Goal: Navigation & Orientation: Find specific page/section

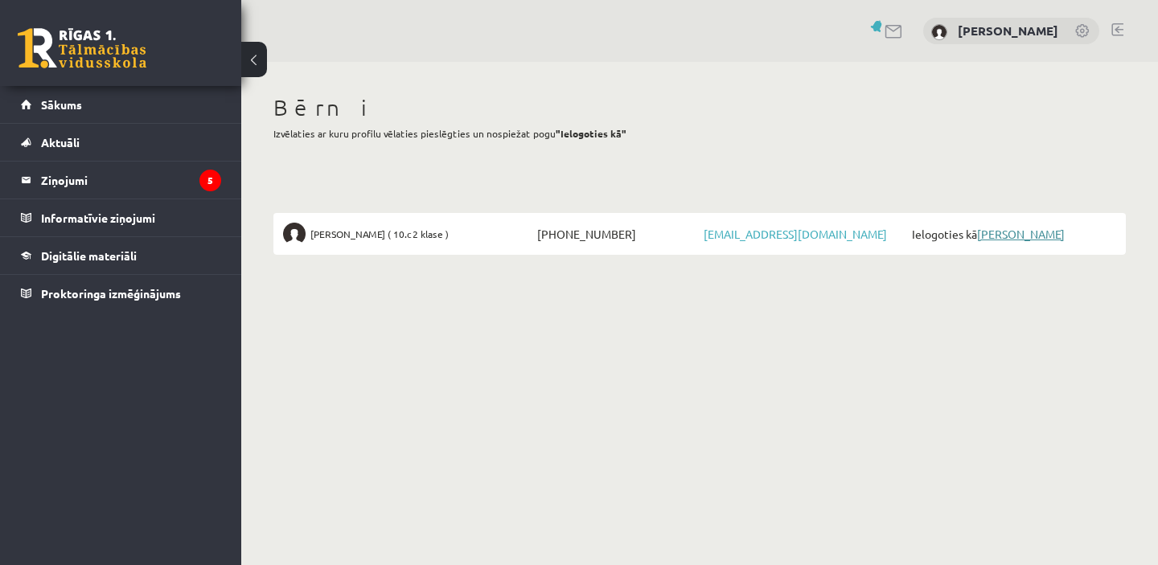
click at [994, 234] on link "[PERSON_NAME]" at bounding box center [1021, 234] width 88 height 14
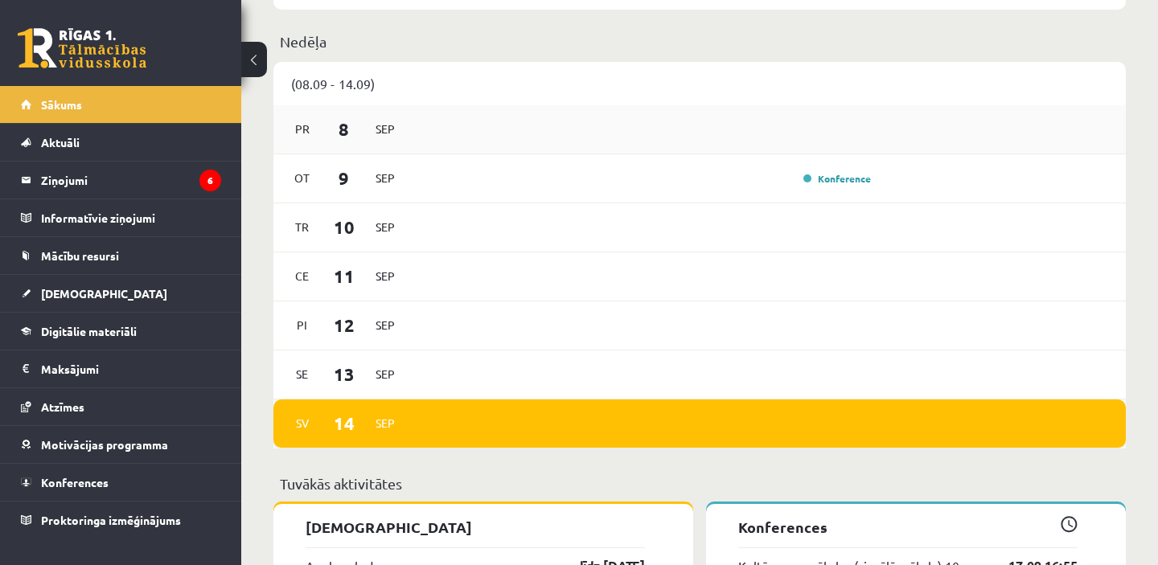
scroll to position [1080, 0]
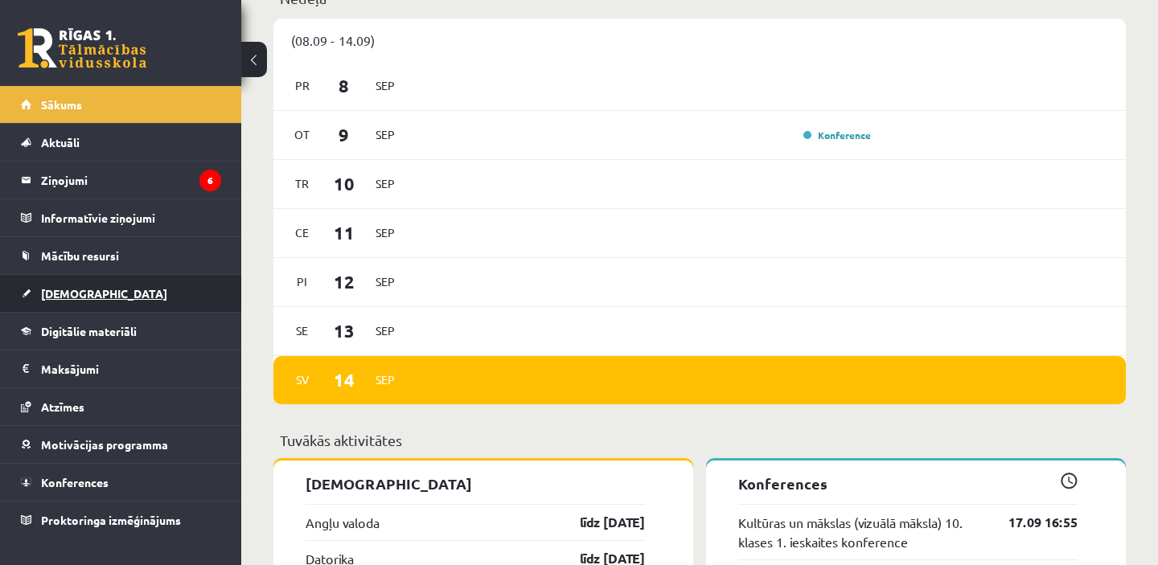
click at [72, 288] on span "[DEMOGRAPHIC_DATA]" at bounding box center [104, 293] width 126 height 14
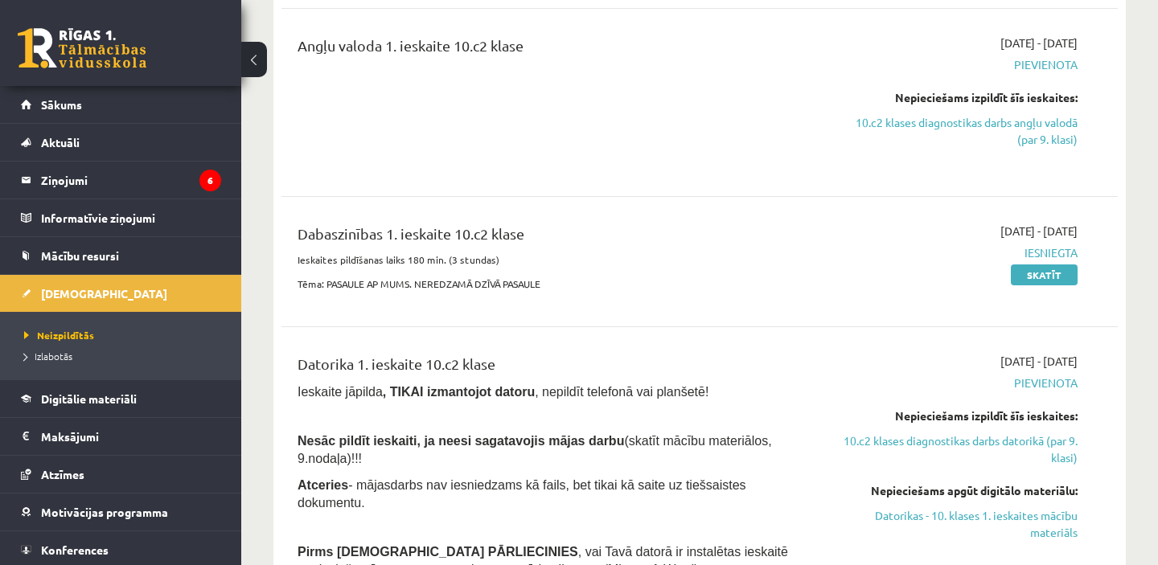
scroll to position [457, 0]
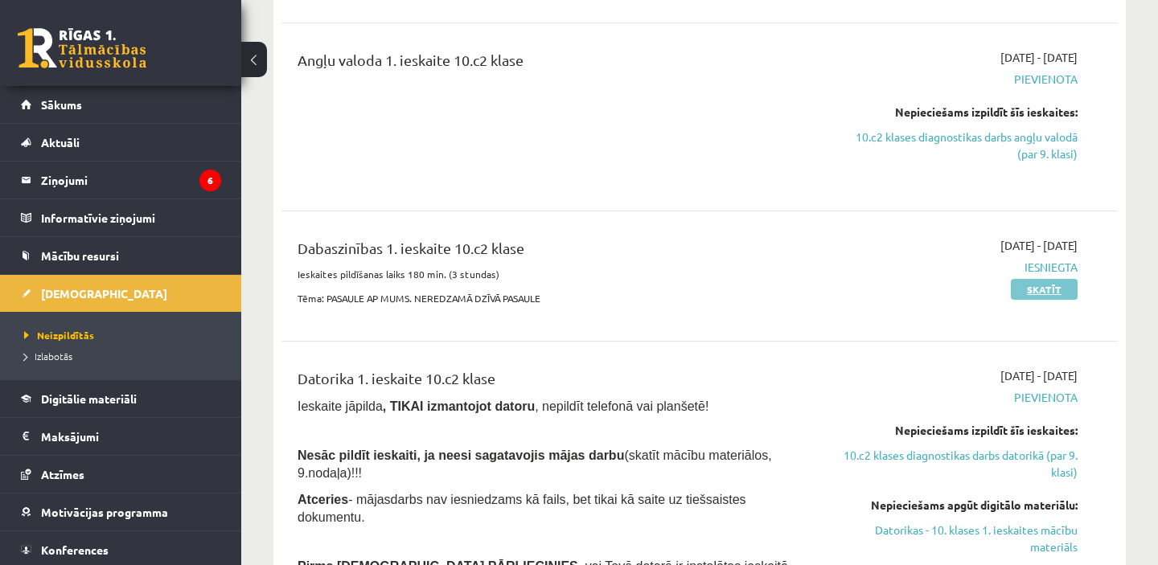
click at [1061, 289] on link "Skatīt" at bounding box center [1044, 289] width 67 height 21
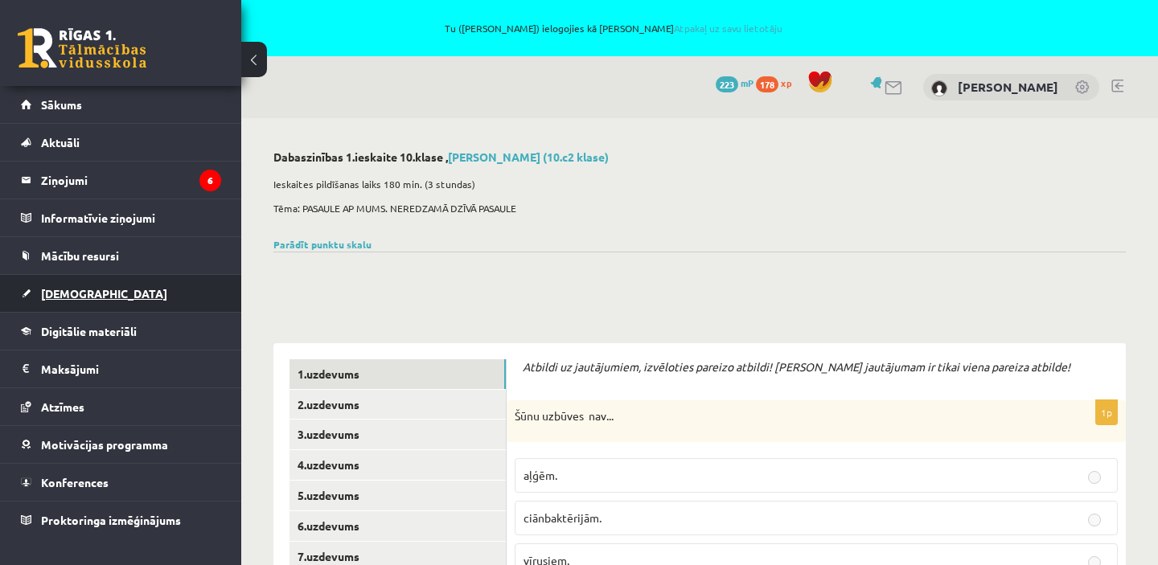
click at [92, 293] on link "[DEMOGRAPHIC_DATA]" at bounding box center [121, 293] width 200 height 37
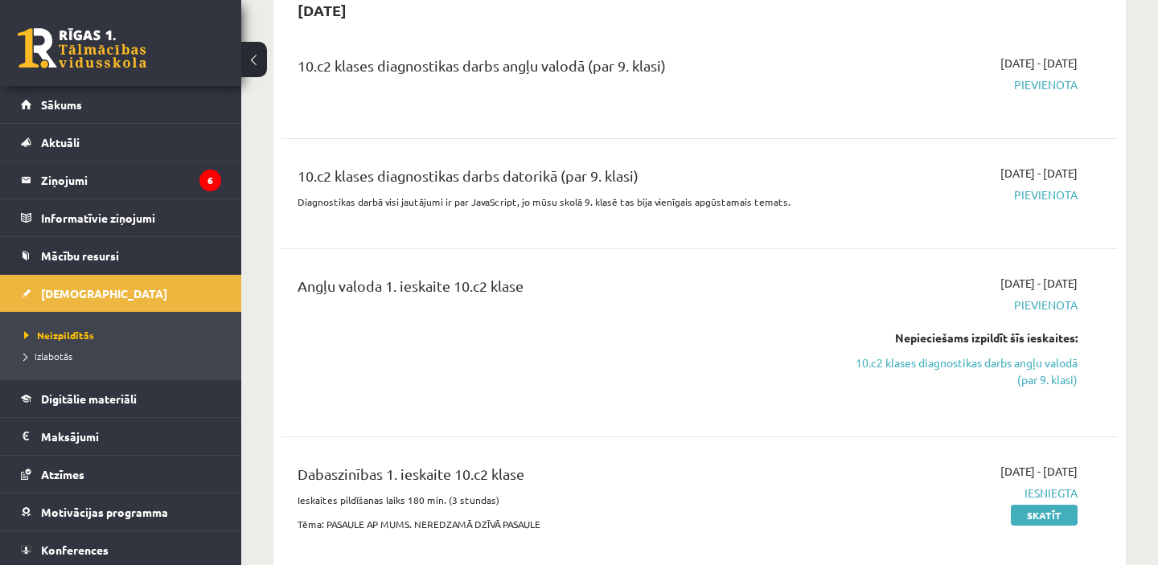
scroll to position [232, 0]
click at [933, 363] on link "10.c2 klases diagnostikas darbs angļu valodā (par 9. klasi)" at bounding box center [956, 371] width 244 height 34
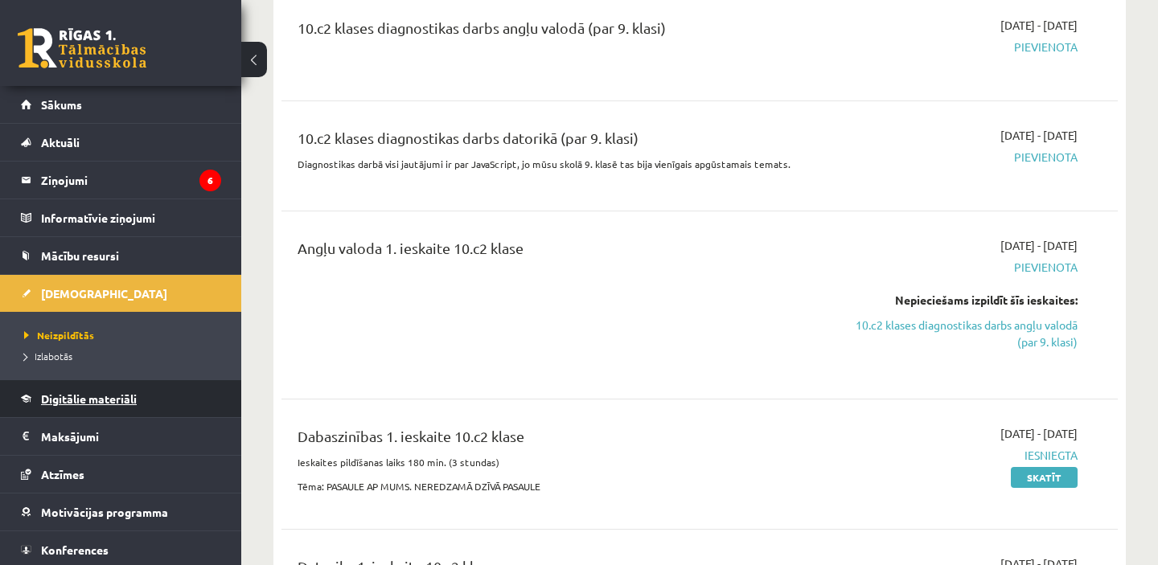
click at [123, 398] on span "Digitālie materiāli" at bounding box center [89, 399] width 96 height 14
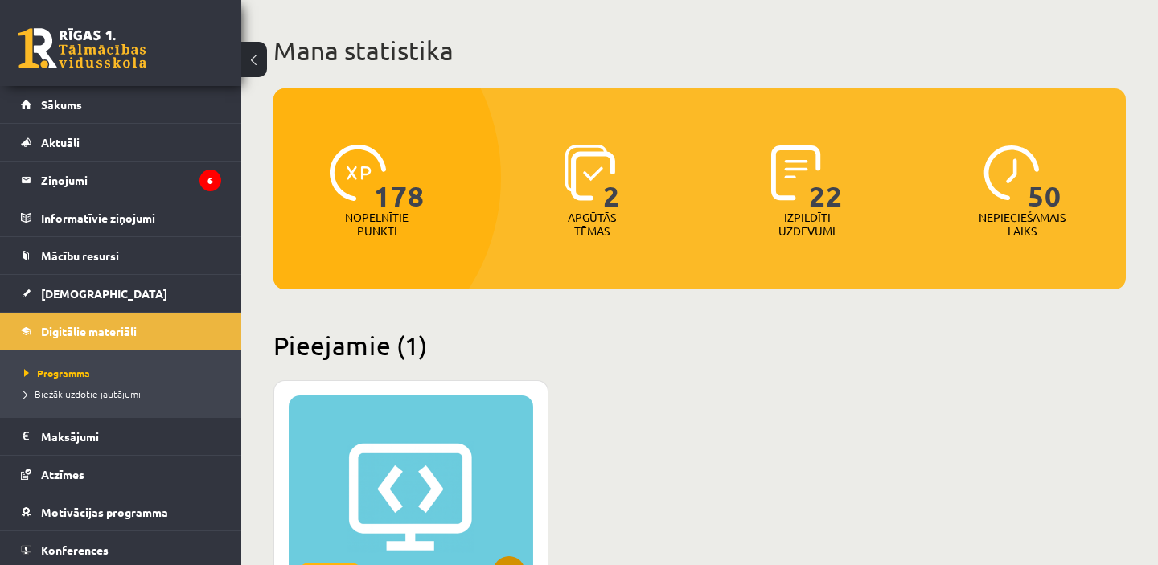
scroll to position [128, 0]
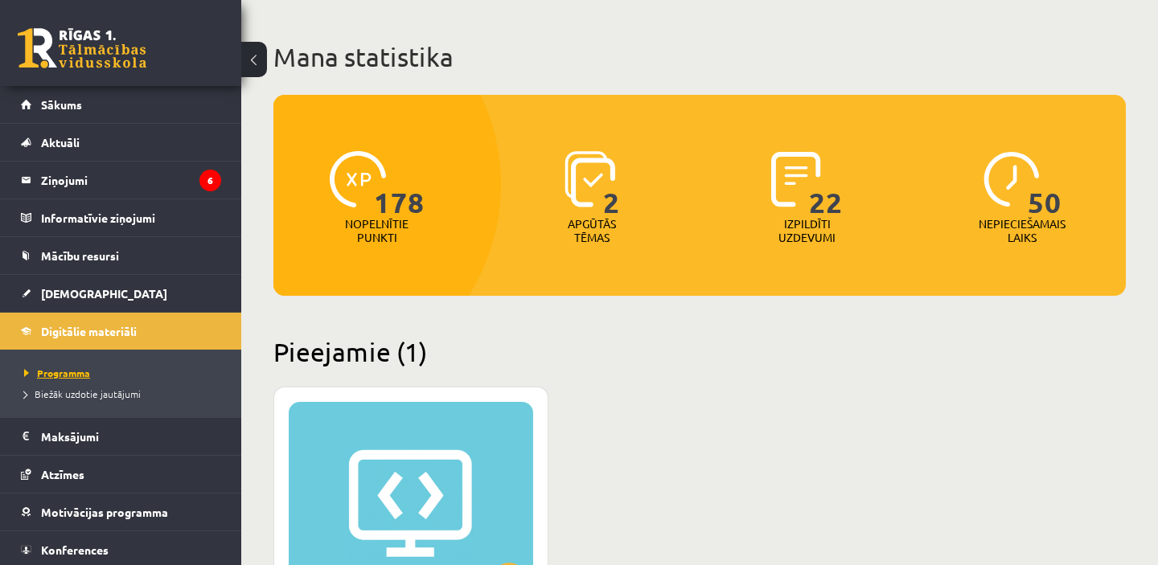
click at [76, 373] on span "Programma" at bounding box center [57, 373] width 66 height 13
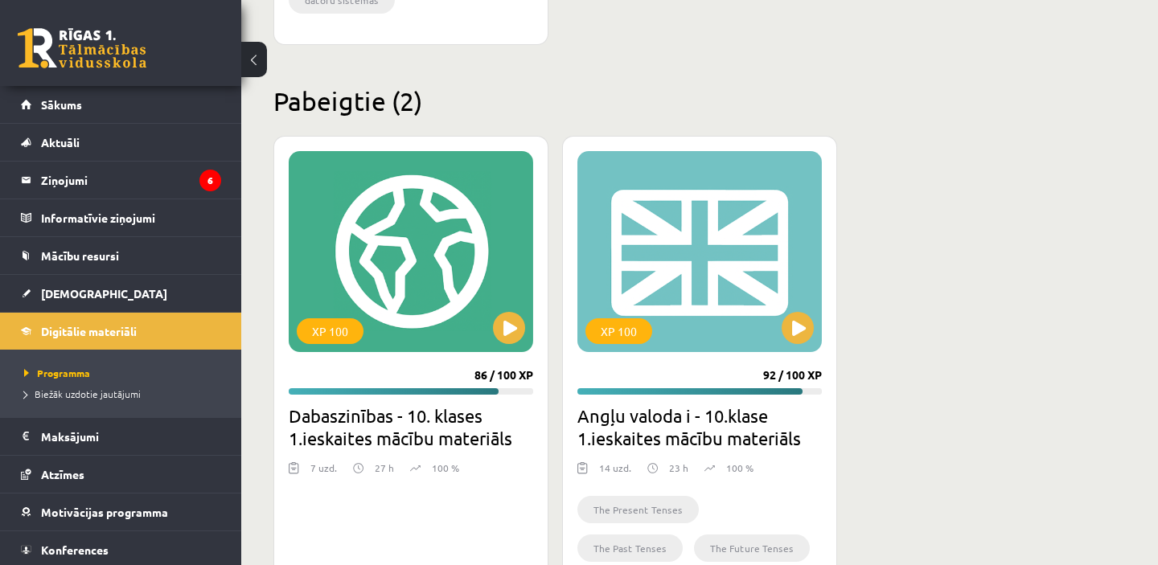
scroll to position [1029, 0]
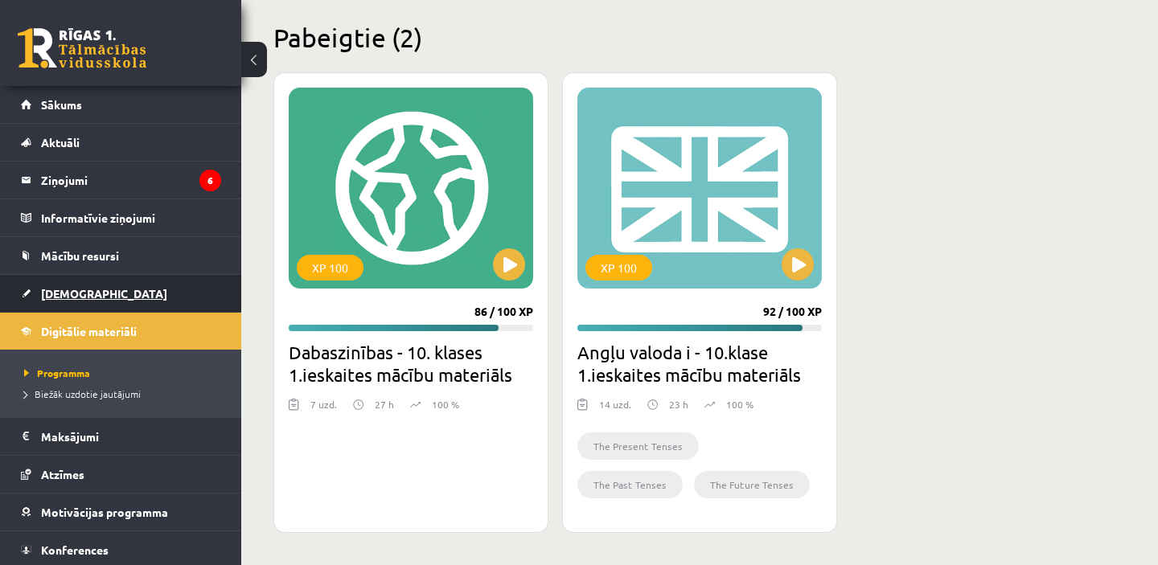
click at [82, 291] on span "[DEMOGRAPHIC_DATA]" at bounding box center [104, 293] width 126 height 14
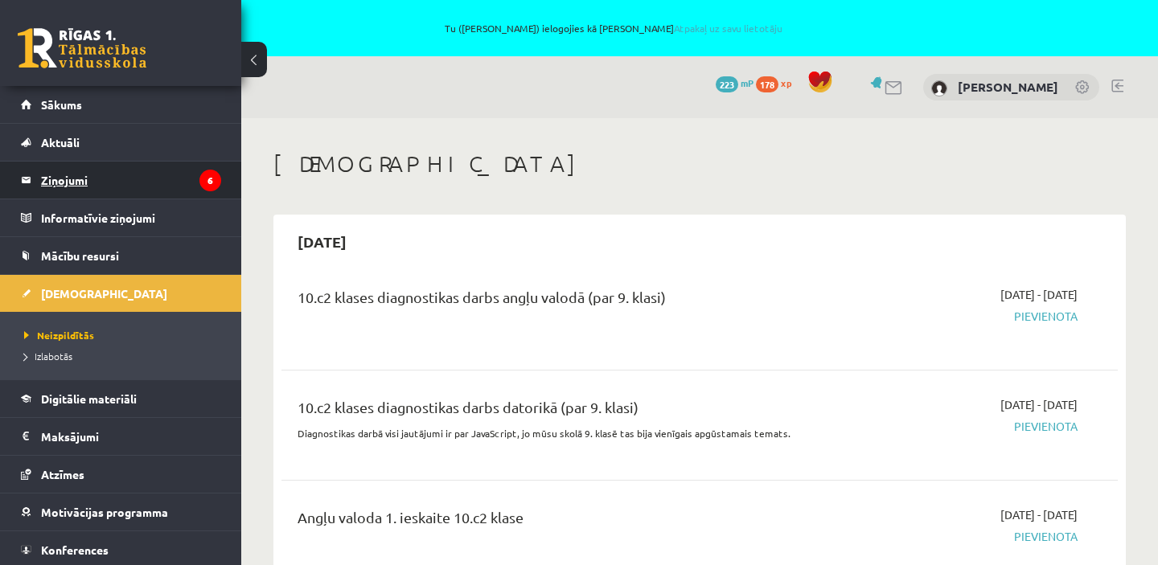
click at [159, 164] on legend "Ziņojumi 6" at bounding box center [131, 180] width 180 height 37
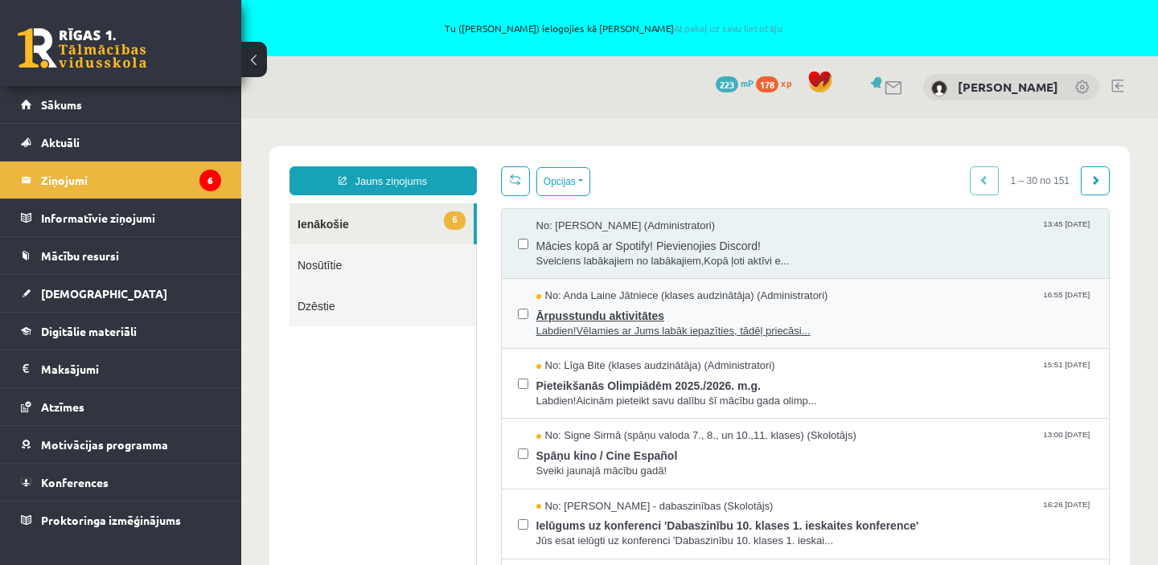
click at [551, 322] on span "Ārpusstundu aktivitātes" at bounding box center [814, 314] width 557 height 20
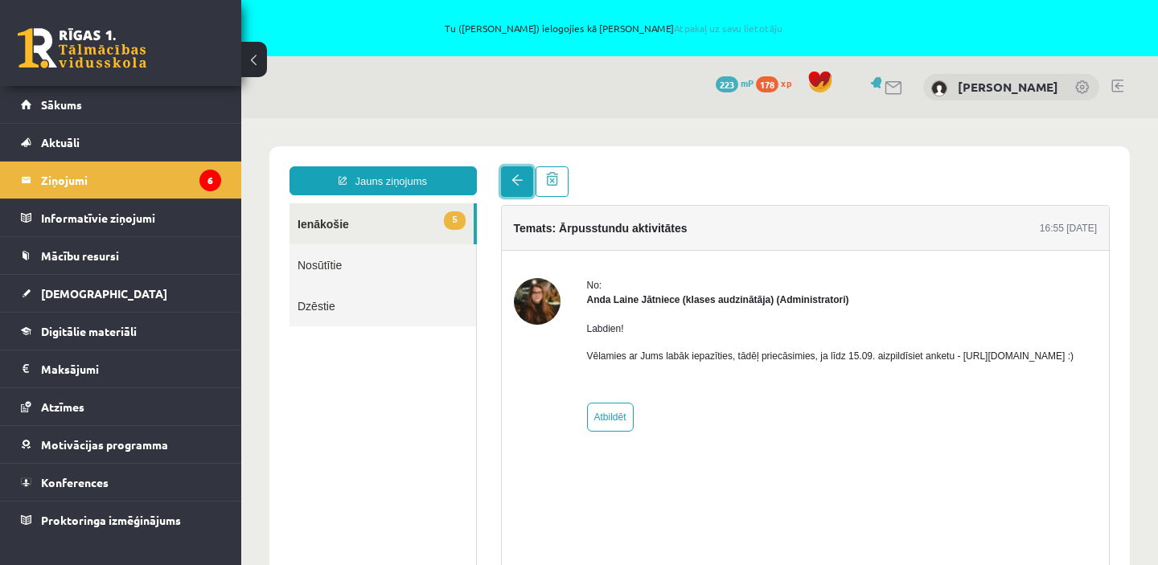
click at [508, 179] on link at bounding box center [517, 181] width 32 height 31
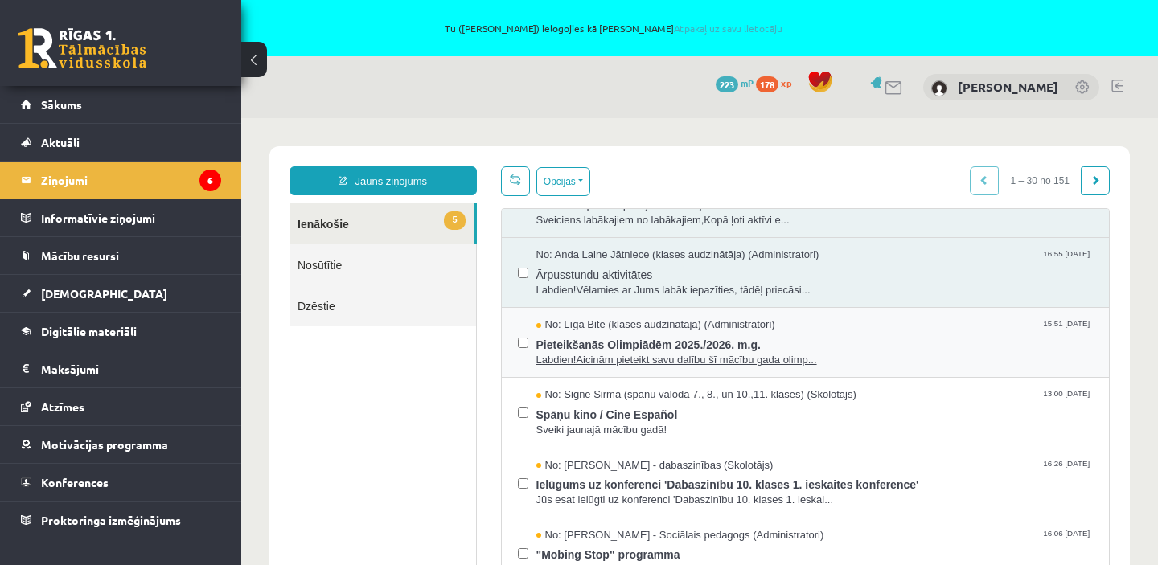
scroll to position [19, 0]
